Goal: Information Seeking & Learning: Check status

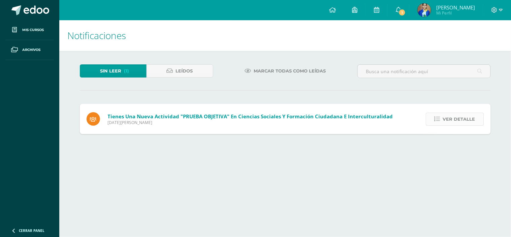
click at [442, 118] on link "Ver detalle" at bounding box center [455, 118] width 58 height 13
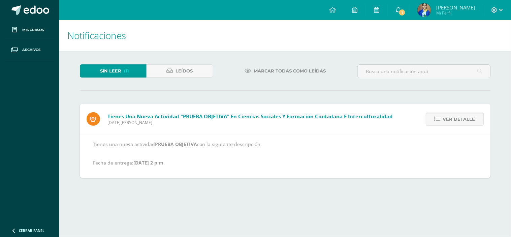
click at [443, 124] on span "Ver detalle" at bounding box center [459, 119] width 32 height 12
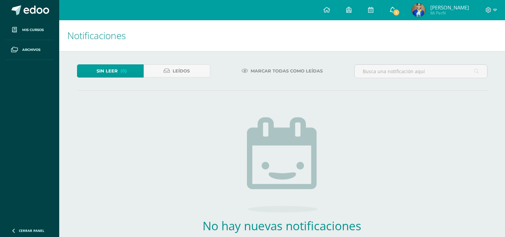
click at [396, 6] on span at bounding box center [392, 9] width 5 height 7
